Goal: Transaction & Acquisition: Subscribe to service/newsletter

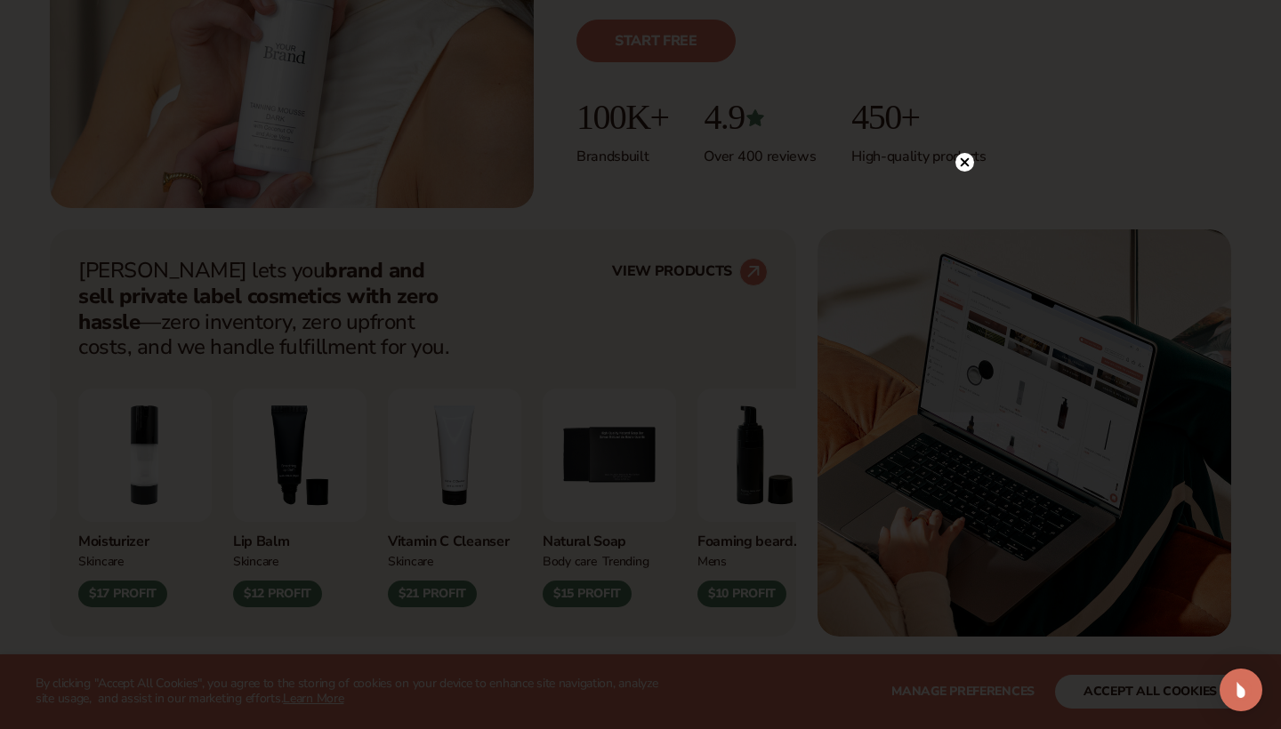
scroll to position [515, 0]
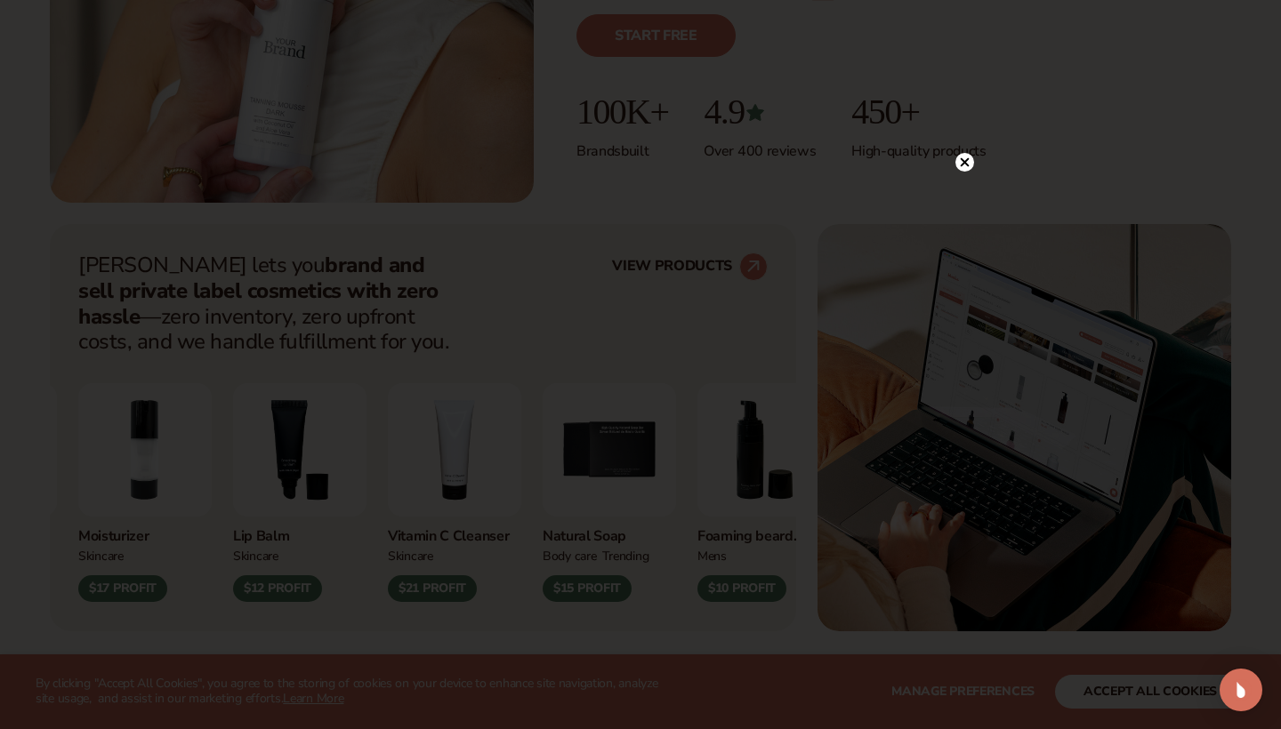
click at [968, 157] on circle at bounding box center [964, 162] width 19 height 19
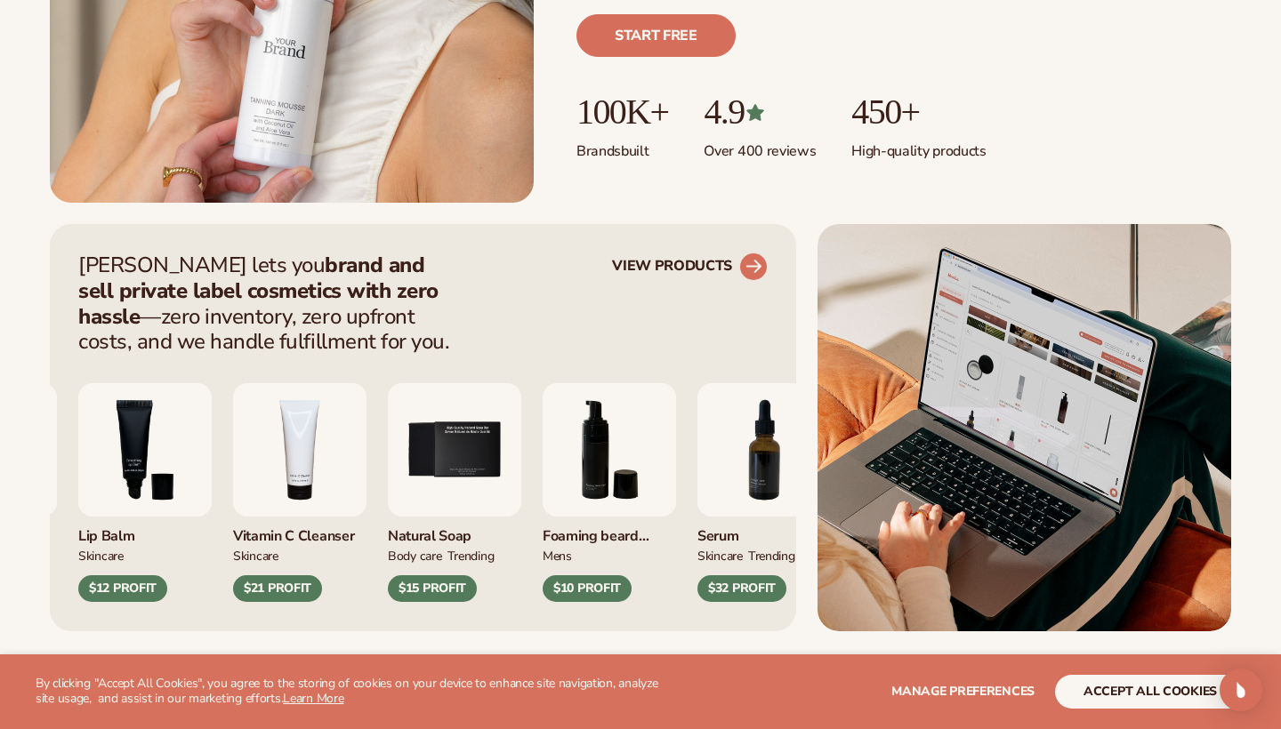
click at [752, 267] on icon at bounding box center [753, 266] width 16 height 16
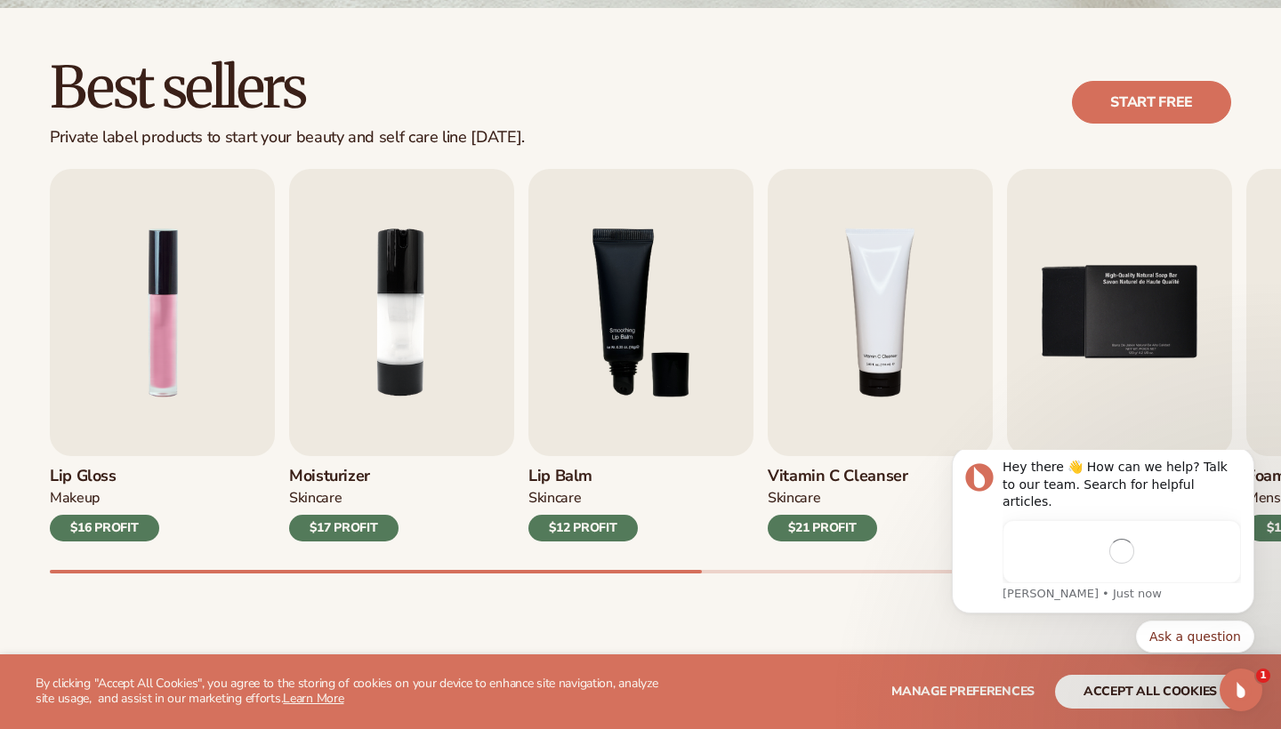
scroll to position [506, 0]
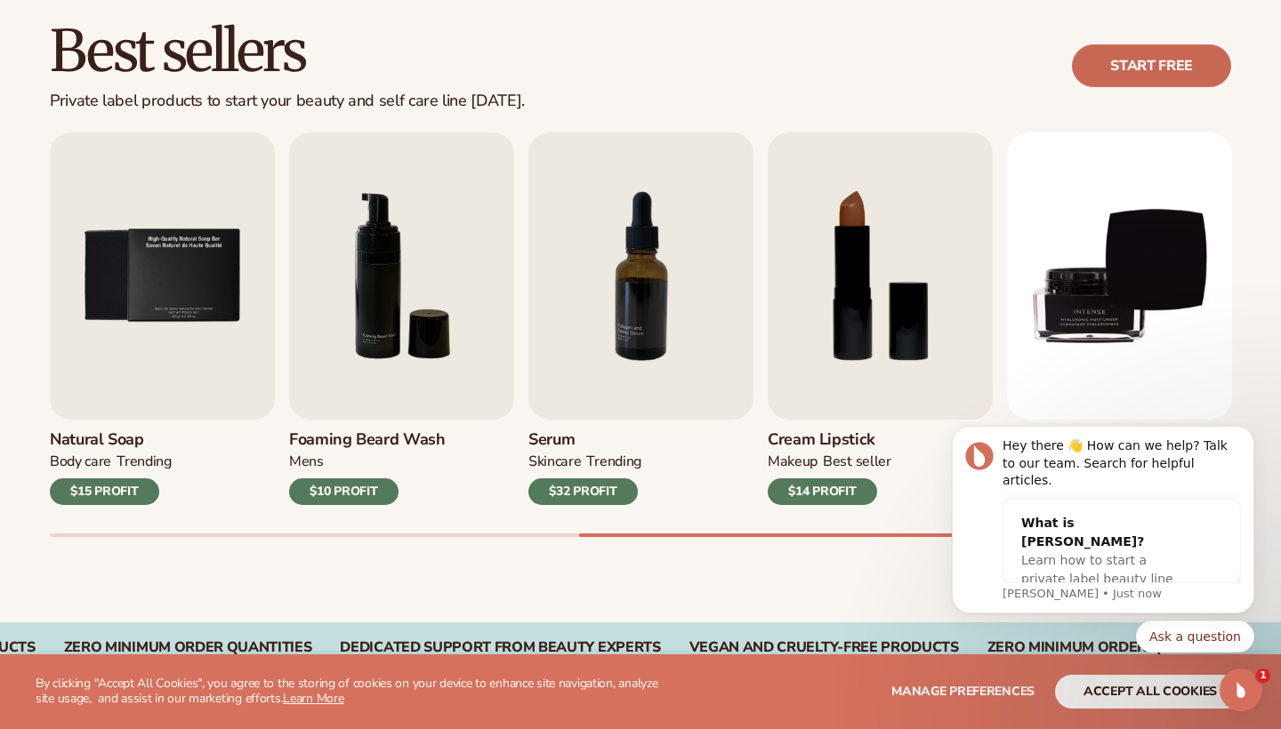
click at [1151, 67] on link "Start free" at bounding box center [1151, 65] width 159 height 43
